Goal: Check status

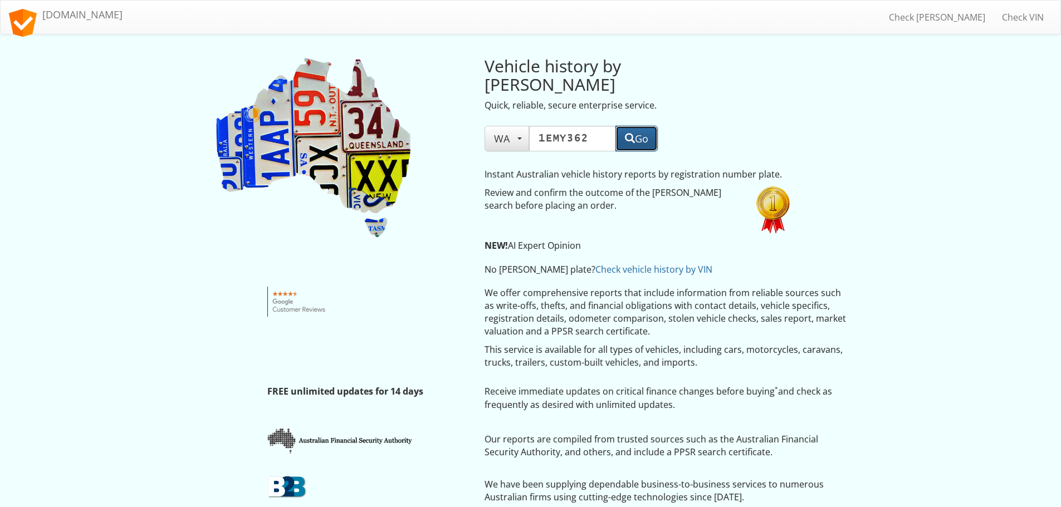
click at [627, 133] on span "button" at bounding box center [630, 138] width 10 height 10
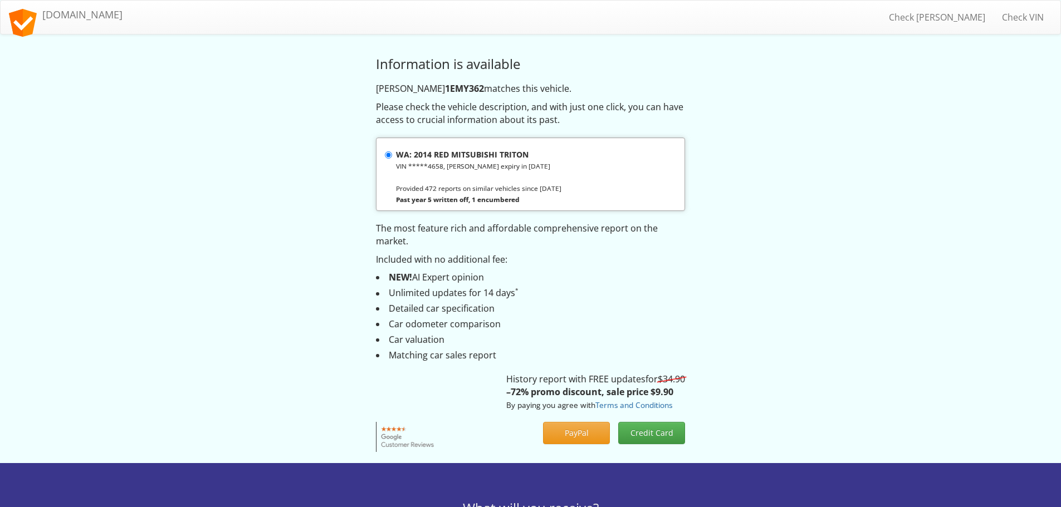
drag, startPoint x: 526, startPoint y: 152, endPoint x: 411, endPoint y: 158, distance: 114.3
click at [411, 158] on strong "WA: 2014 RED MITSUBISHI TRITON" at bounding box center [462, 154] width 132 height 11
copy strong "2014 RED MITSUBISHI TRITON"
drag, startPoint x: 470, startPoint y: 198, endPoint x: 487, endPoint y: 93, distance: 106.0
click at [478, 101] on div "Information is available [PERSON_NAME] 1EMY362 matches this vehicle. Please che…" at bounding box center [530, 249] width 651 height 406
